Goal: Information Seeking & Learning: Find specific fact

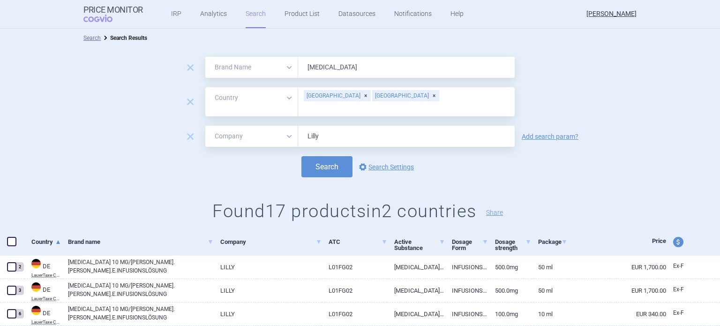
select select "brandName"
select select "country"
select select "mah"
drag, startPoint x: 346, startPoint y: 70, endPoint x: 292, endPoint y: 61, distance: 55.1
click at [292, 61] on div "All Brand Name ATC Company Active Substance Country Newer than [MEDICAL_DATA]" at bounding box center [359, 67] width 309 height 21
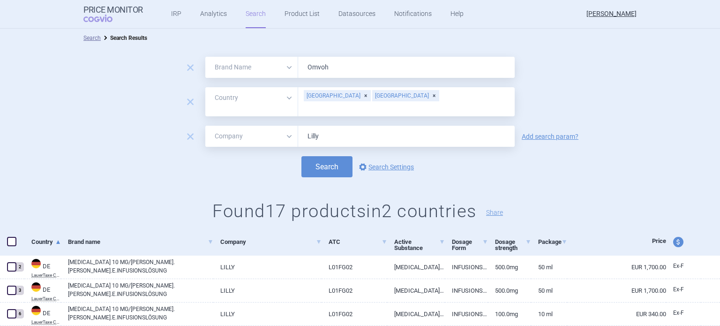
type input "Omvoh"
click at [372, 98] on div "[GEOGRAPHIC_DATA]" at bounding box center [405, 95] width 67 height 11
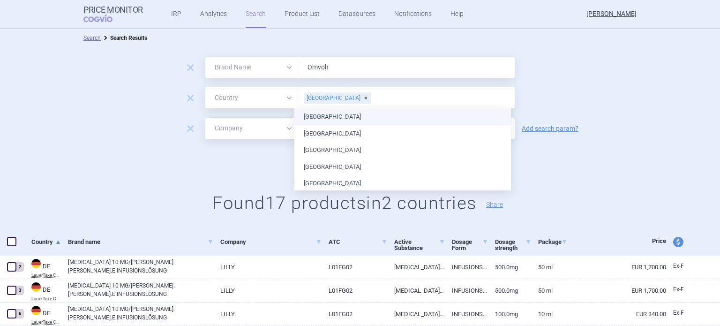
click at [604, 91] on div "remove All Brand Name ATC Company Active Substance Country Newer than [GEOGRAPH…" at bounding box center [360, 97] width 720 height 21
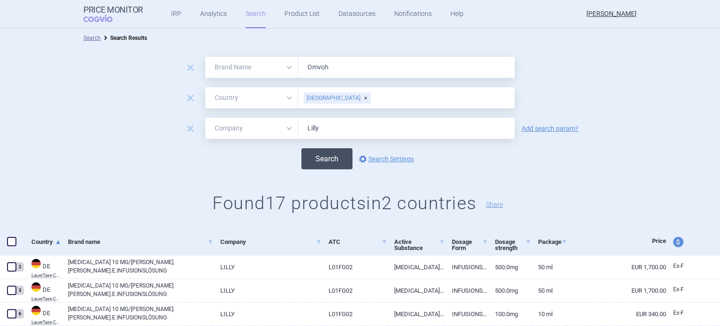
click at [334, 159] on button "Search" at bounding box center [327, 158] width 51 height 21
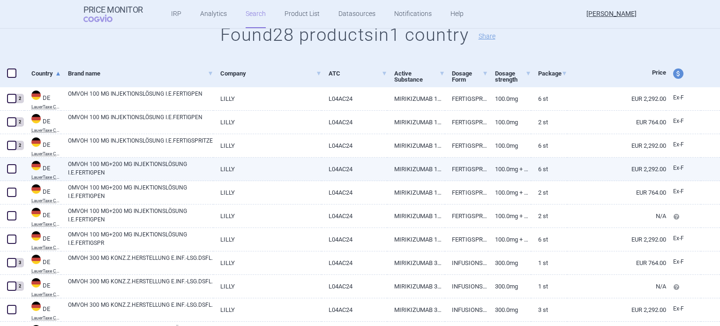
scroll to position [188, 0]
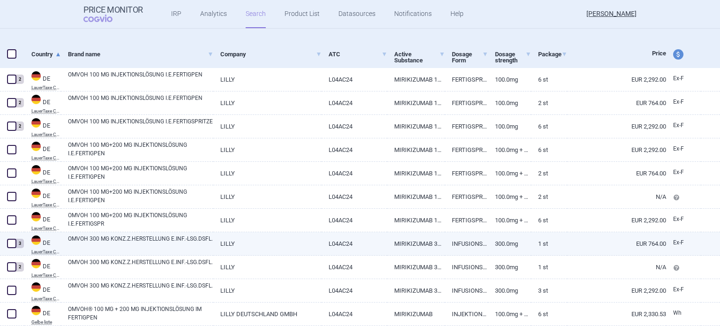
click at [387, 245] on link "MIRIKIZUMAB 300 MG" at bounding box center [416, 243] width 58 height 23
